Goal: Register for event/course

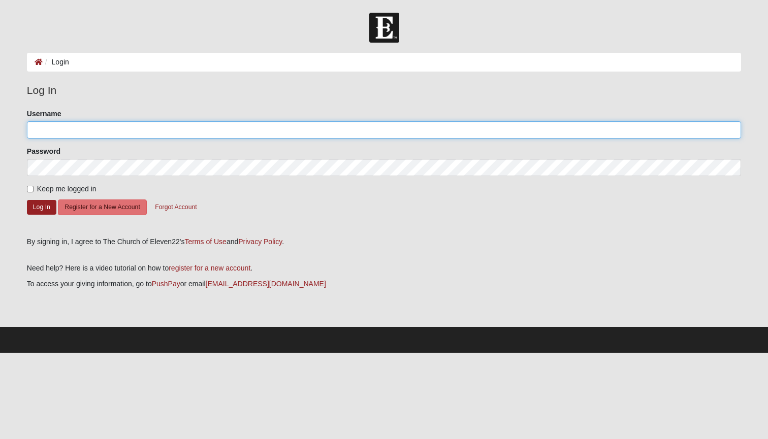
type input "RyanKoch"
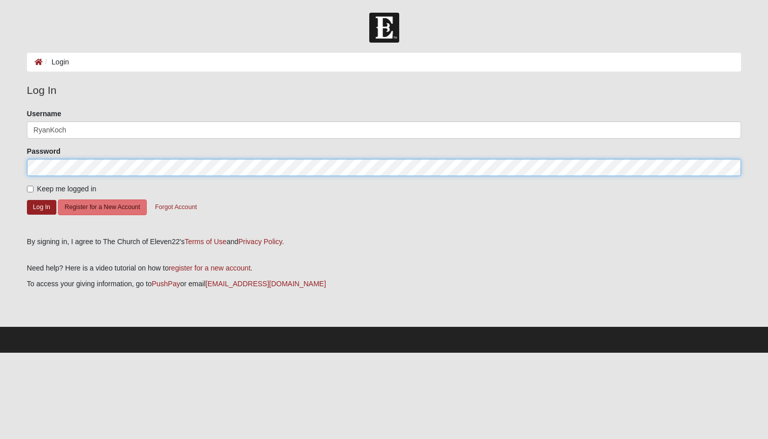
click at [41, 207] on button "Log In" at bounding box center [41, 207] width 29 height 15
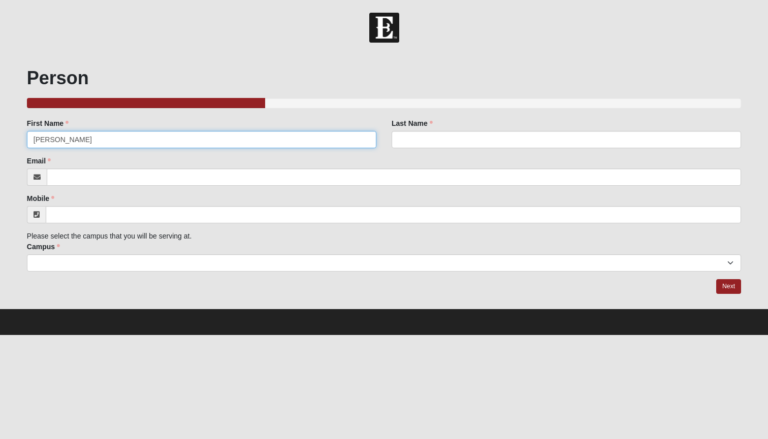
type input "Ryan"
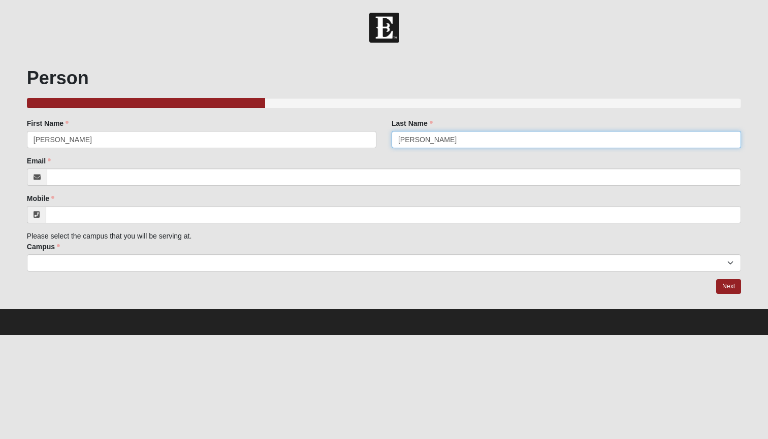
type input "Koch"
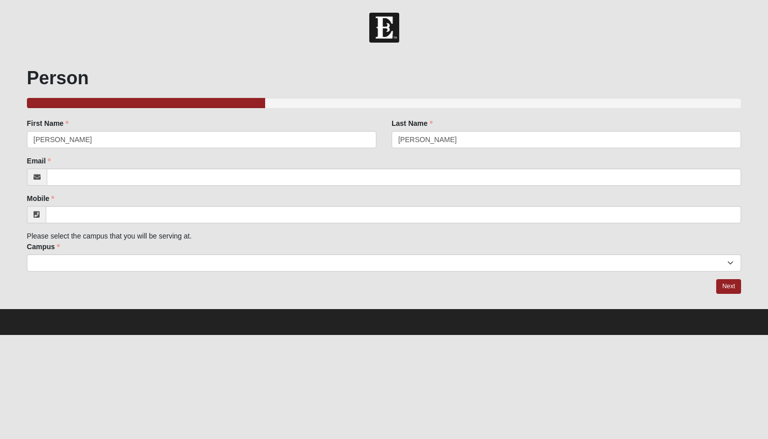
click at [308, 190] on div "Family Member to Register First Name Ryan First Name is required. Last Name Koc…" at bounding box center [384, 194] width 714 height 153
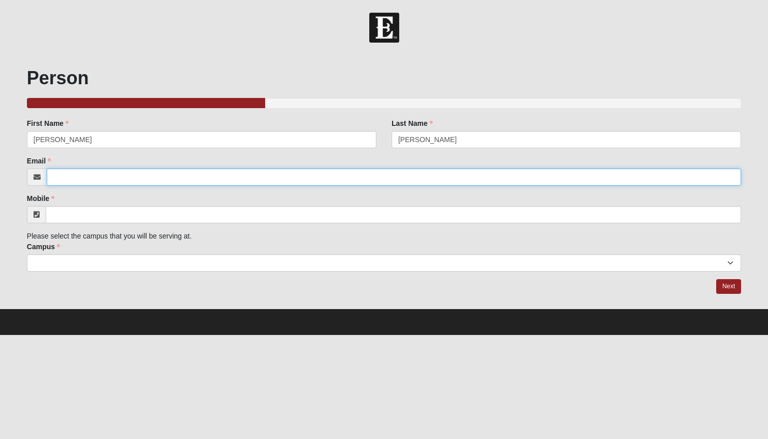
type input "ryanmaximekoch@gmail.com"
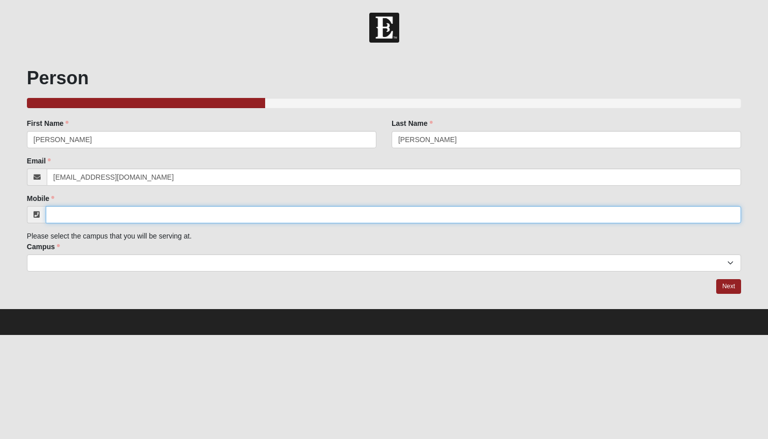
click at [204, 216] on input "Mobile" at bounding box center [393, 214] width 695 height 17
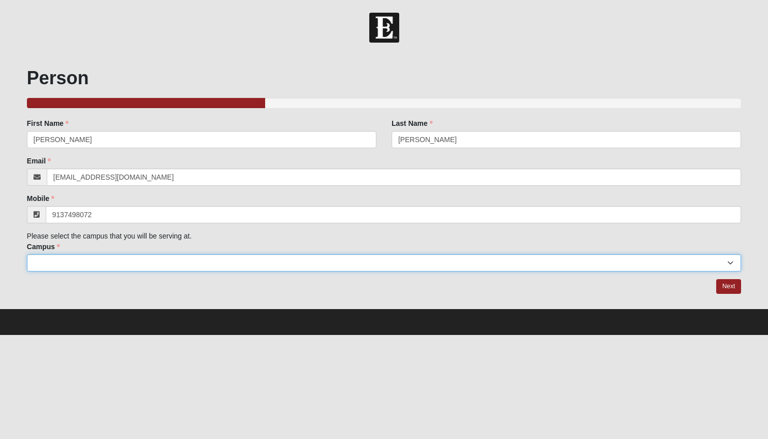
type input "(913) 749-8072"
select select "3"
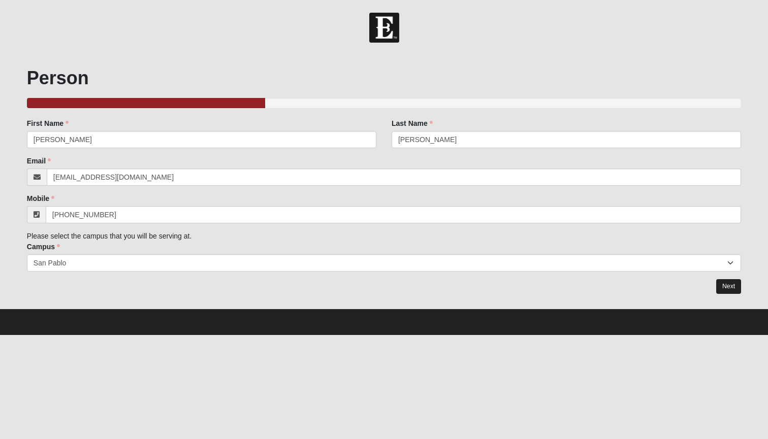
click at [723, 283] on link "Next" at bounding box center [728, 286] width 25 height 15
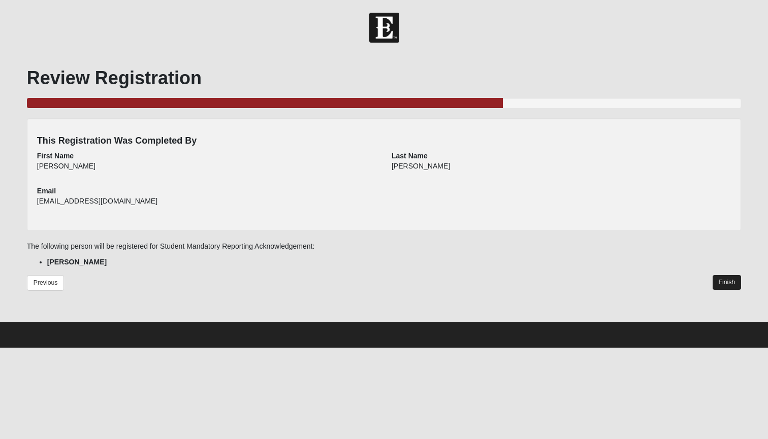
click at [723, 288] on link "Finish" at bounding box center [727, 282] width 29 height 15
